Goal: Find specific page/section: Find specific page/section

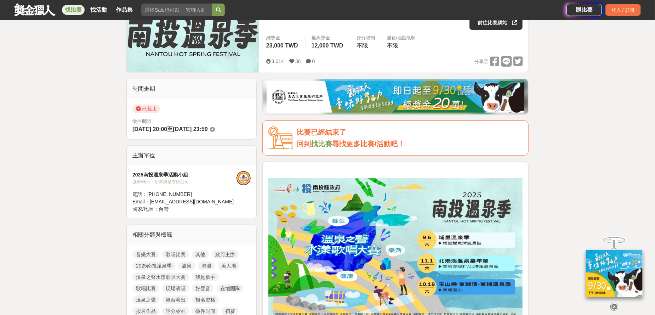
scroll to position [236, 0]
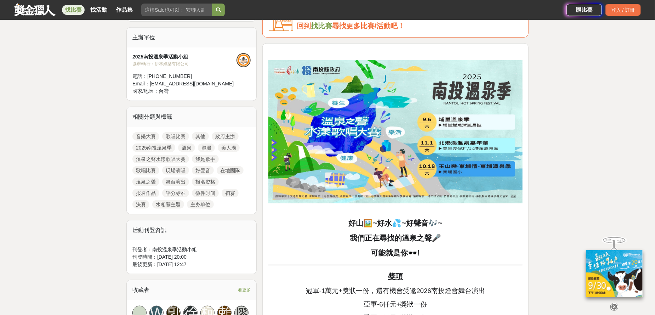
click at [199, 205] on link "主办单位" at bounding box center [200, 204] width 27 height 8
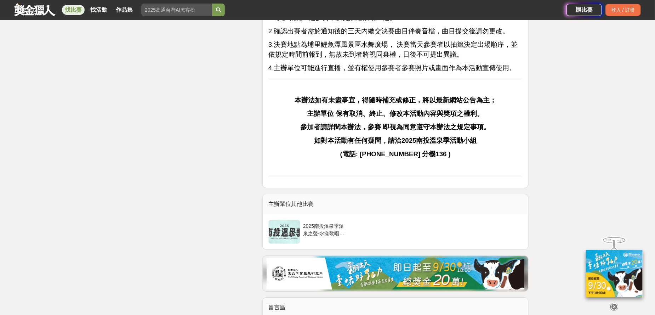
scroll to position [1180, 0]
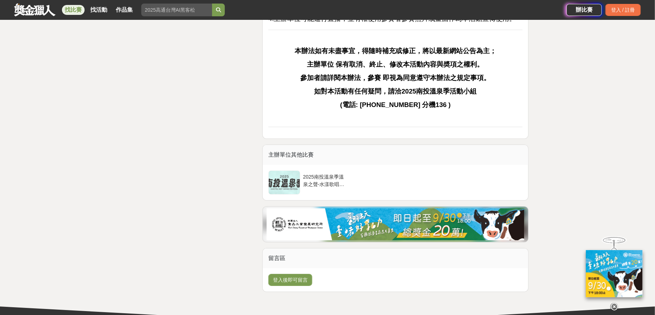
click at [615, 303] on icon at bounding box center [614, 307] width 8 height 8
